Goal: Check status: Check status

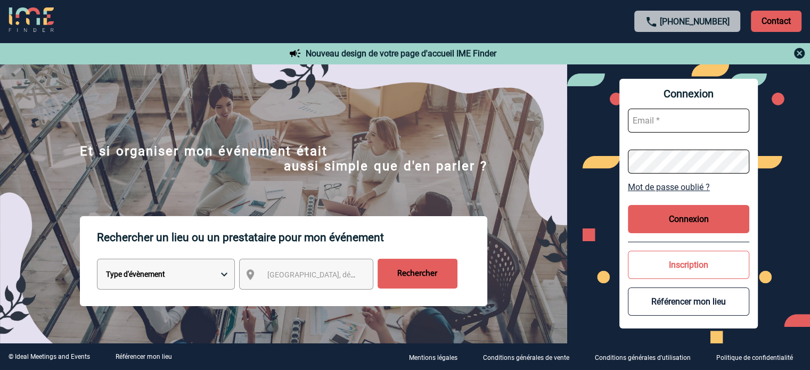
type input "broland@ime-groupe.com"
click at [700, 224] on button "Connexion" at bounding box center [688, 219] width 121 height 28
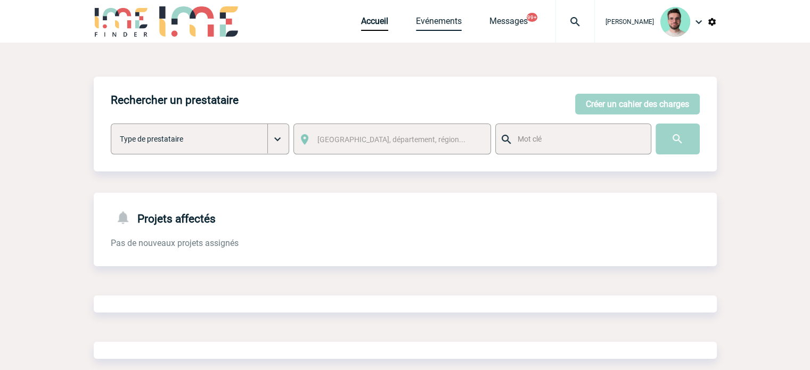
click at [428, 26] on link "Evénements" at bounding box center [439, 23] width 46 height 15
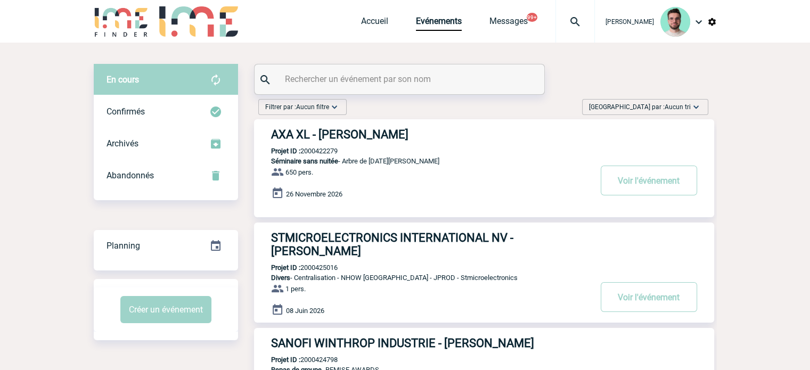
click at [370, 91] on div at bounding box center [400, 79] width 290 height 30
click at [369, 84] on input "text" at bounding box center [400, 78] width 237 height 15
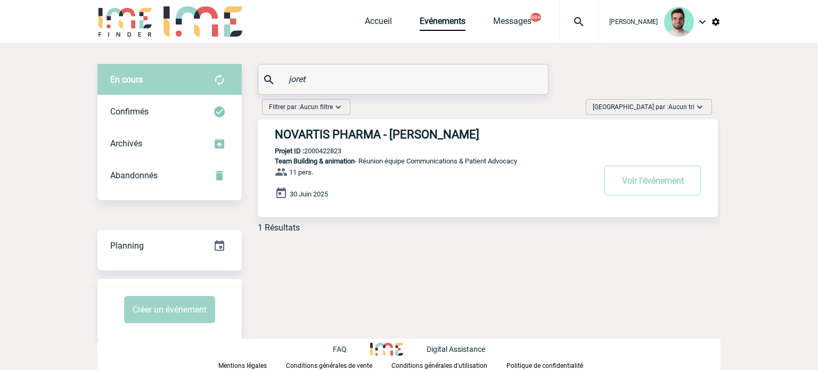
type input "joret"
click at [303, 153] on b "Projet ID :" at bounding box center [289, 151] width 29 height 8
click at [307, 149] on p "Projet ID : 2000422823" at bounding box center [300, 151] width 84 height 8
copy p "2000422823"
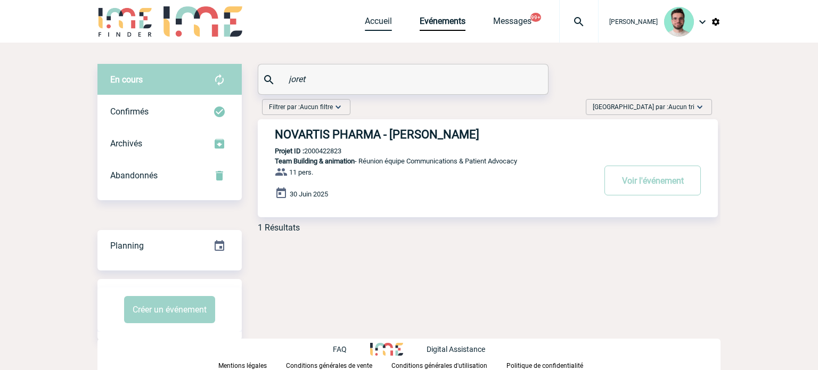
click at [377, 31] on link "Accueil" at bounding box center [378, 23] width 27 height 15
